Goal: Task Accomplishment & Management: Manage account settings

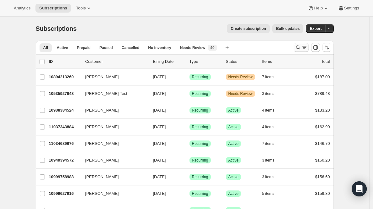
click at [304, 45] on icon "Search and filter results" at bounding box center [304, 47] width 6 height 6
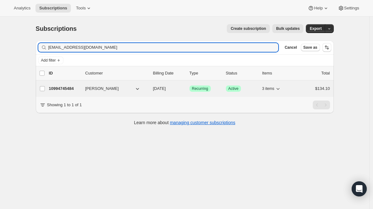
type input "[EMAIL_ADDRESS][DOMAIN_NAME]"
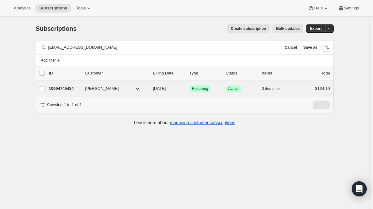
click at [56, 89] on p "10994745484" at bounding box center [64, 88] width 31 height 6
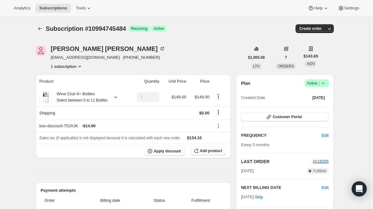
click at [60, 30] on span "Subscription #10994745484" at bounding box center [86, 28] width 80 height 7
click at [43, 27] on icon "Subscriptions" at bounding box center [40, 28] width 6 height 6
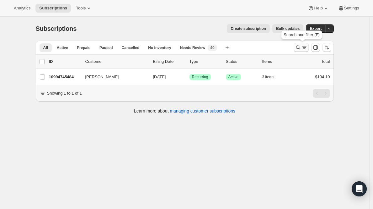
click at [299, 47] on icon "Search and filter results" at bounding box center [298, 47] width 6 height 6
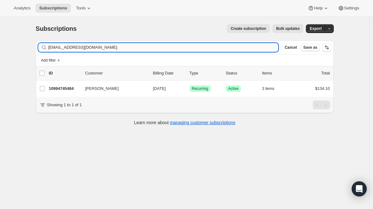
click at [235, 50] on input "[EMAIL_ADDRESS][DOMAIN_NAME]" at bounding box center [163, 47] width 230 height 9
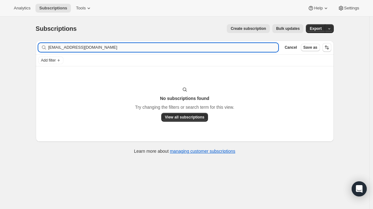
click at [72, 49] on input "[EMAIL_ADDRESS][DOMAIN_NAME]" at bounding box center [163, 47] width 230 height 9
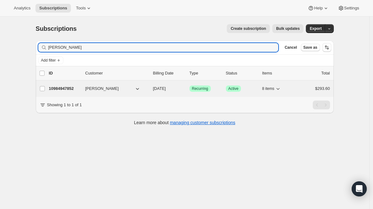
type input "[PERSON_NAME]"
click at [62, 88] on p "10984947852" at bounding box center [64, 88] width 31 height 6
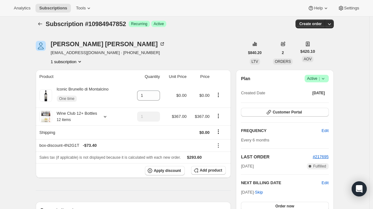
scroll to position [113, 0]
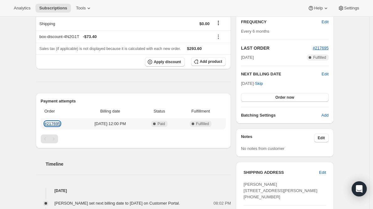
click at [56, 122] on link "#217695" at bounding box center [53, 123] width 16 height 5
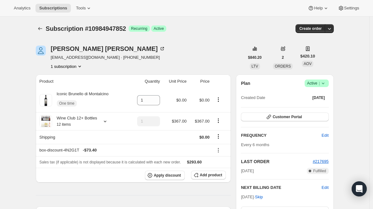
click at [315, 83] on span "Active |" at bounding box center [316, 83] width 19 height 6
click at [311, 106] on span "Cancel subscription" at bounding box center [316, 106] width 35 height 5
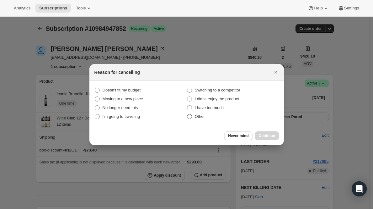
click at [199, 116] on span "Other" at bounding box center [200, 116] width 10 height 5
click at [187, 114] on input "Other" at bounding box center [187, 114] width 0 height 0
radio input "true"
click at [258, 131] on button "Continue" at bounding box center [267, 135] width 24 height 9
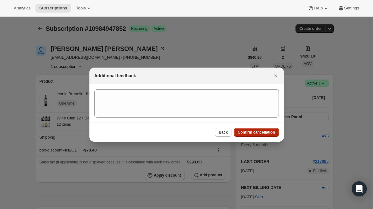
click at [258, 131] on span "Confirm cancellation" at bounding box center [256, 132] width 37 height 5
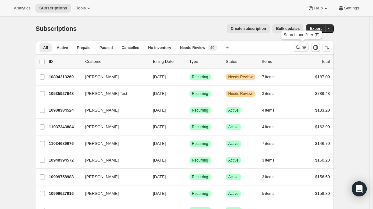
click at [298, 47] on icon "Search and filter results" at bounding box center [298, 47] width 4 height 4
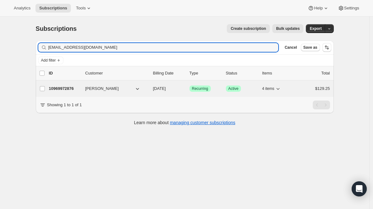
type input "valmead@msn.com"
click at [61, 87] on p "10969972876" at bounding box center [64, 88] width 31 height 6
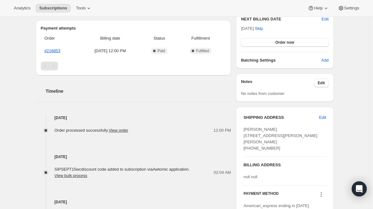
scroll to position [169, 0]
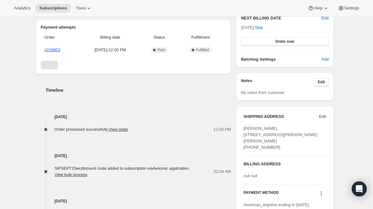
click at [326, 113] on span "Edit" at bounding box center [322, 116] width 7 height 6
select select "United States"
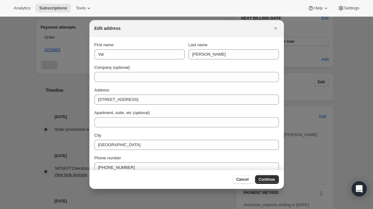
scroll to position [0, 0]
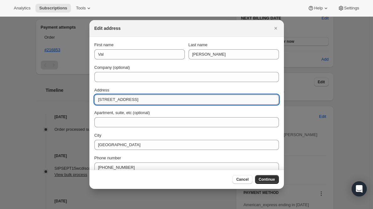
click at [103, 100] on input "3925 Farrier Anvil Lane" at bounding box center [186, 99] width 184 height 10
type input "3825 Farrier Anvil Lane"
click at [261, 178] on span "Continue" at bounding box center [267, 179] width 16 height 5
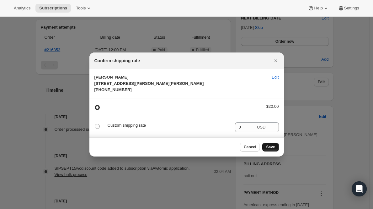
click at [272, 149] on span "Save" at bounding box center [270, 146] width 9 height 5
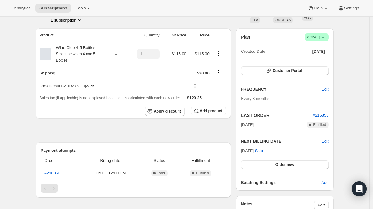
scroll to position [169, 0]
